Goal: Task Accomplishment & Management: Manage account settings

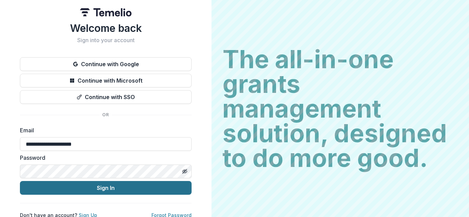
click at [112, 188] on button "Sign In" at bounding box center [106, 188] width 172 height 14
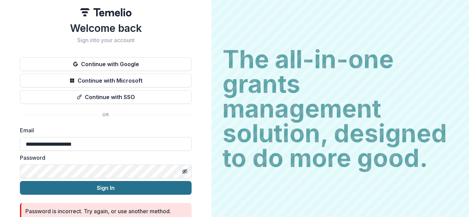
click at [102, 187] on button "Sign In" at bounding box center [106, 188] width 172 height 14
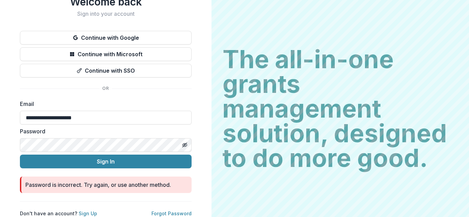
scroll to position [32, 0]
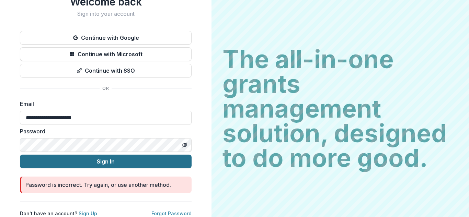
click at [105, 157] on button "Sign In" at bounding box center [106, 162] width 172 height 14
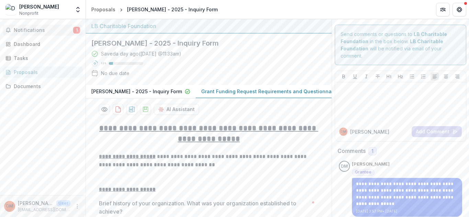
click at [33, 30] on span "Notifications" at bounding box center [43, 30] width 59 height 6
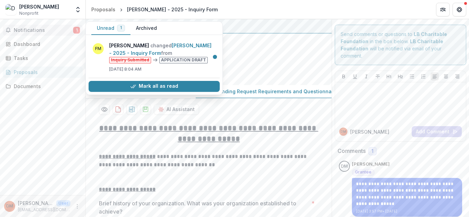
click at [34, 31] on span "Notifications" at bounding box center [43, 30] width 59 height 6
click at [116, 24] on button "Unread 1" at bounding box center [110, 28] width 39 height 13
click at [107, 28] on button "Unread 1" at bounding box center [110, 28] width 39 height 13
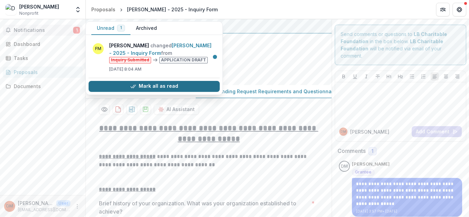
click at [161, 88] on button "Mark all as read" at bounding box center [154, 86] width 131 height 11
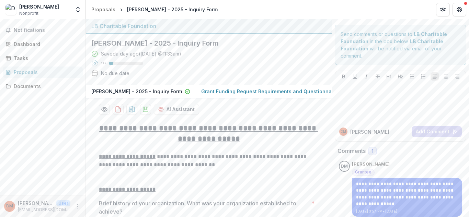
click at [45, 124] on div "Notifications Unread 0 Archived You don't have any unread notifications We'll n…" at bounding box center [42, 107] width 85 height 176
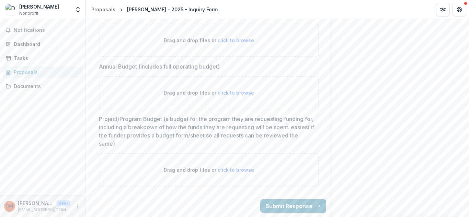
scroll to position [3323, 0]
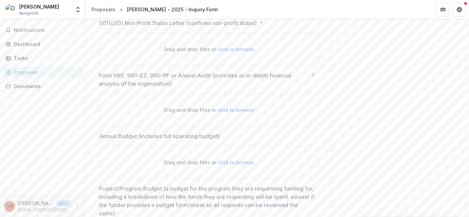
drag, startPoint x: 467, startPoint y: 207, endPoint x: 467, endPoint y: 203, distance: 4.1
